Goal: Information Seeking & Learning: Check status

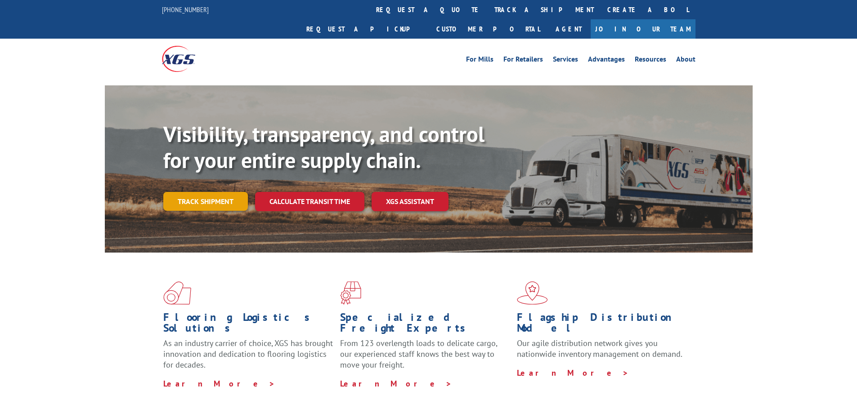
click at [210, 192] on link "Track shipment" at bounding box center [205, 201] width 85 height 19
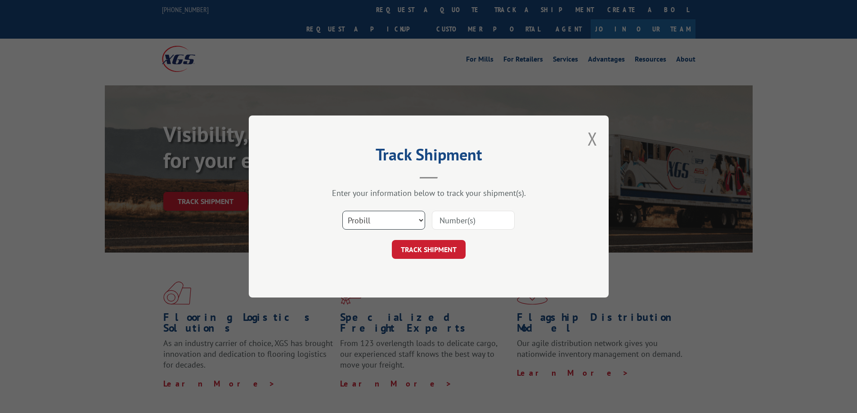
click at [403, 227] on select "Select category... Probill BOL PO" at bounding box center [383, 220] width 83 height 19
select select "bol"
click at [342, 211] on select "Select category... Probill BOL PO" at bounding box center [383, 220] width 83 height 19
click at [451, 224] on input at bounding box center [473, 220] width 83 height 19
paste input "54395608"
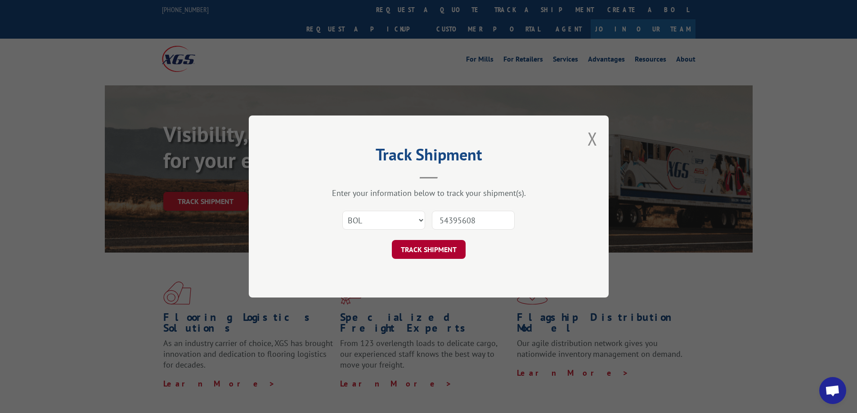
type input "54395608"
click at [419, 247] on button "TRACK SHIPMENT" at bounding box center [429, 249] width 74 height 19
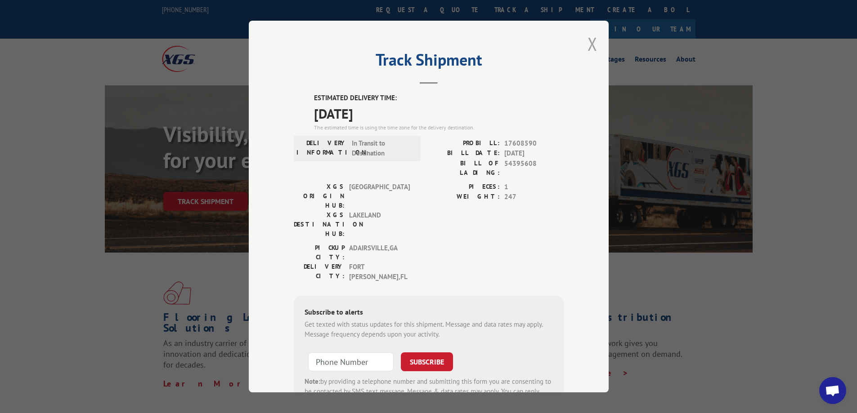
click at [591, 47] on button "Close modal" at bounding box center [592, 44] width 10 height 24
